Goal: Task Accomplishment & Management: Manage account settings

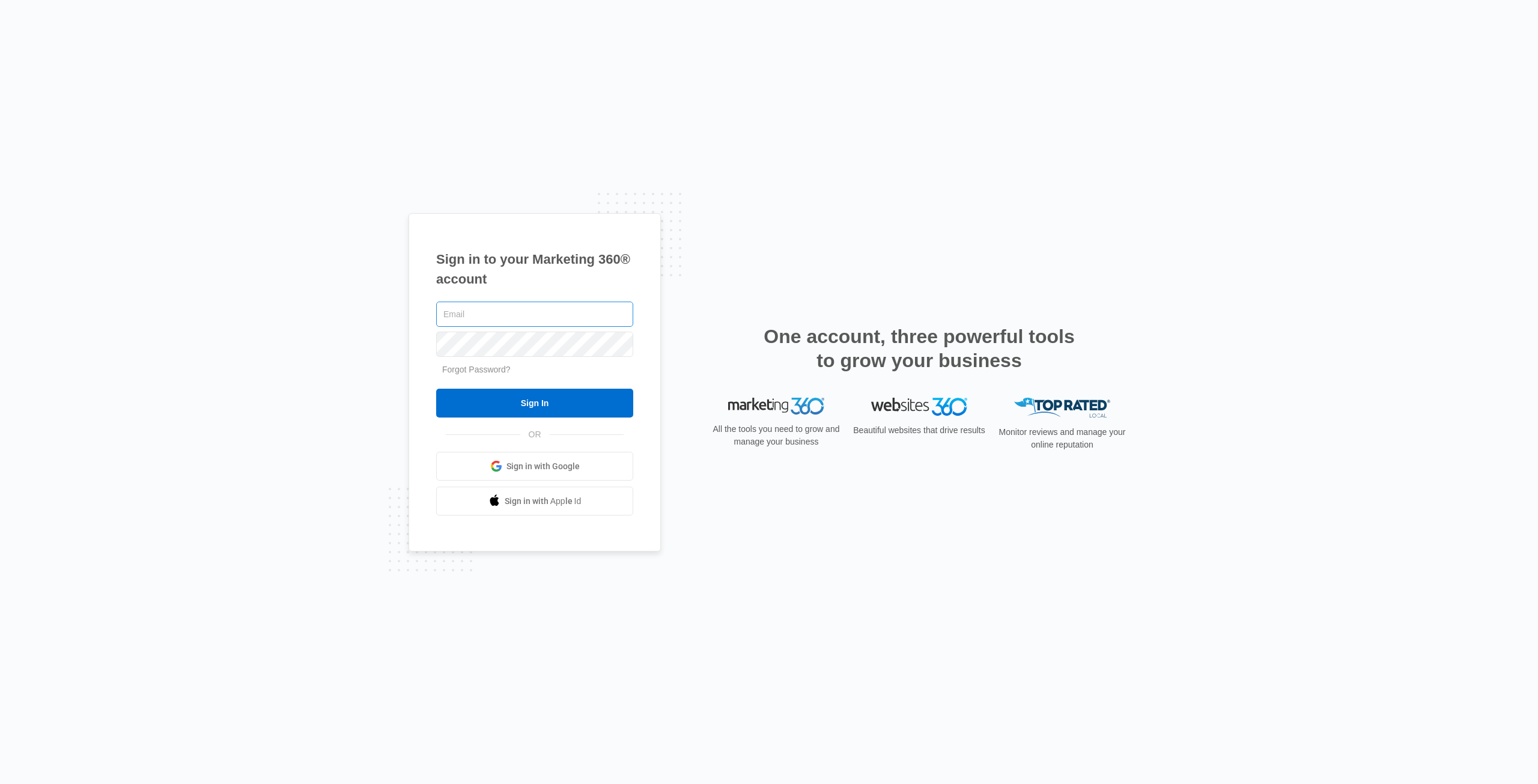
click at [455, 320] on input "text" at bounding box center [535, 314] width 197 height 26
type input "[PERSON_NAME][EMAIL_ADDRESS][PERSON_NAME][DOMAIN_NAME]"
click at [436, 388] on input "Sign In" at bounding box center [535, 403] width 197 height 29
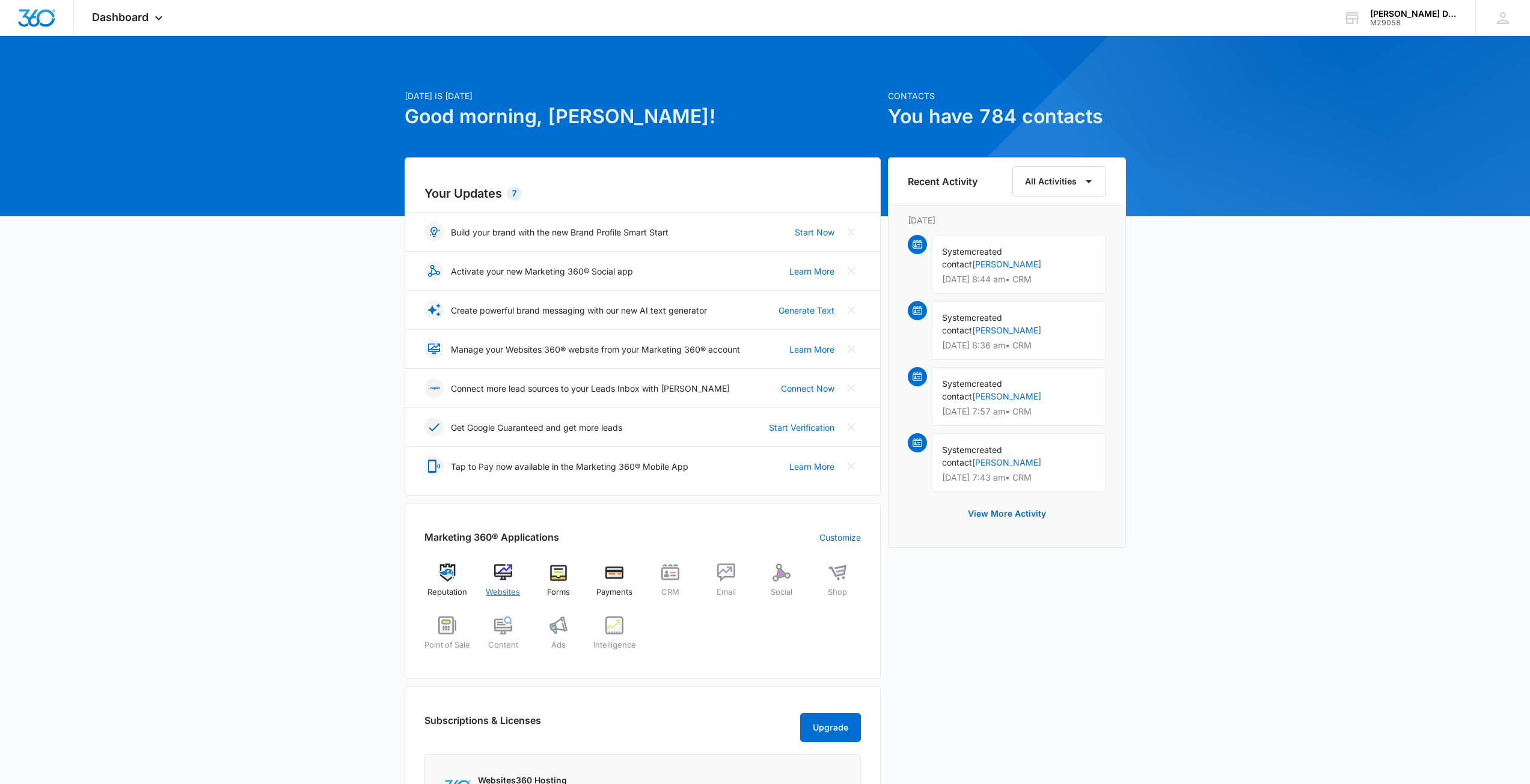
click at [511, 581] on img at bounding box center [503, 573] width 18 height 18
